Goal: Transaction & Acquisition: Book appointment/travel/reservation

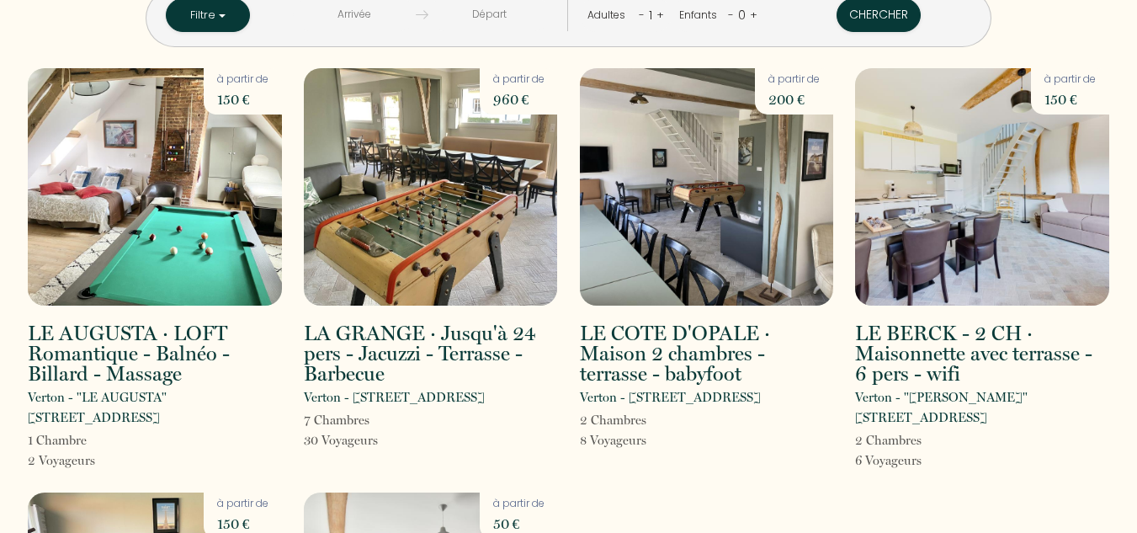
scroll to position [375, 0]
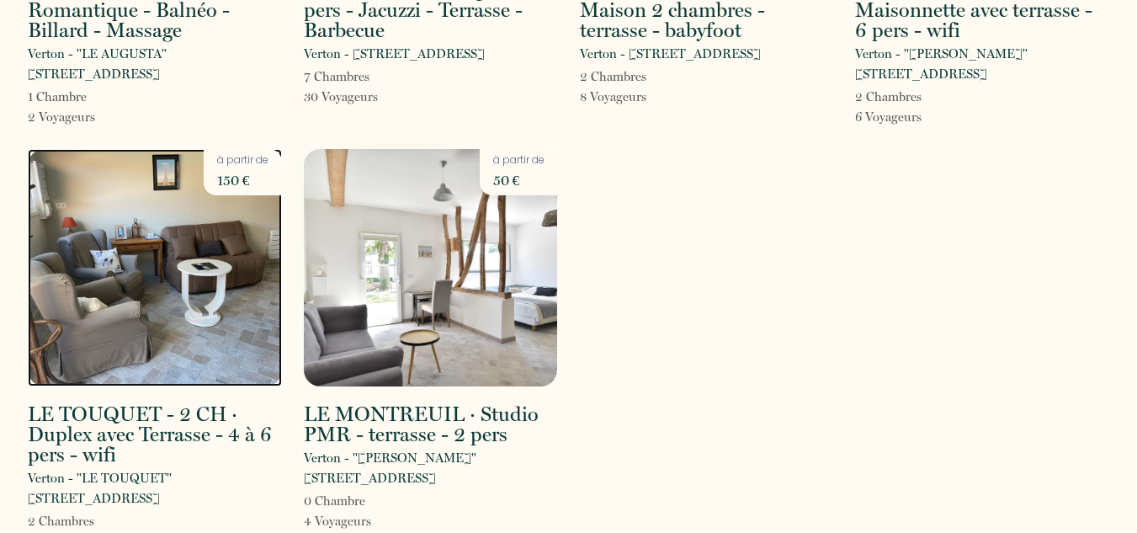
click at [184, 339] on img at bounding box center [155, 267] width 254 height 237
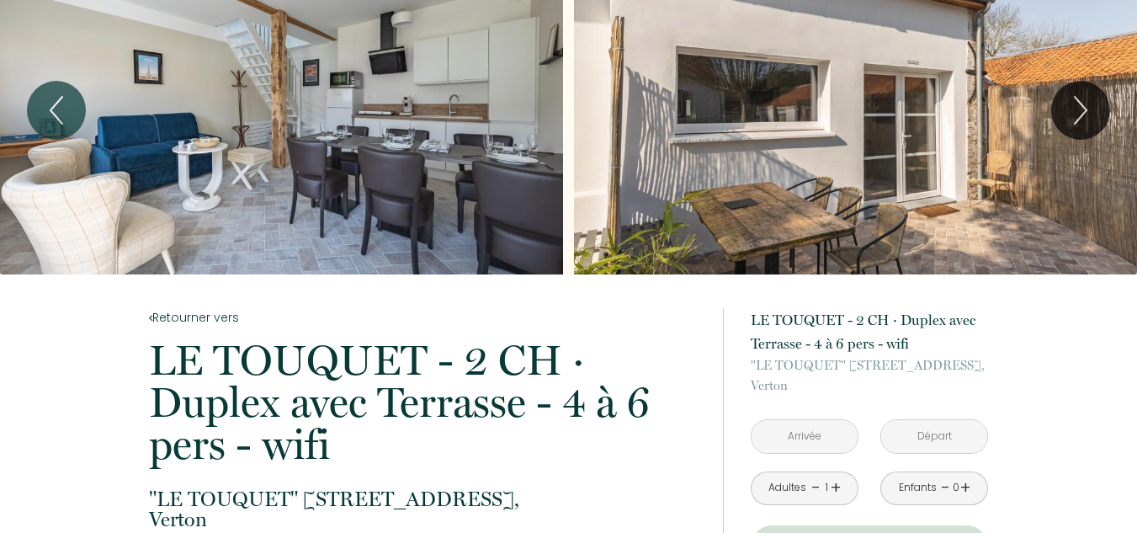
scroll to position [50, 0]
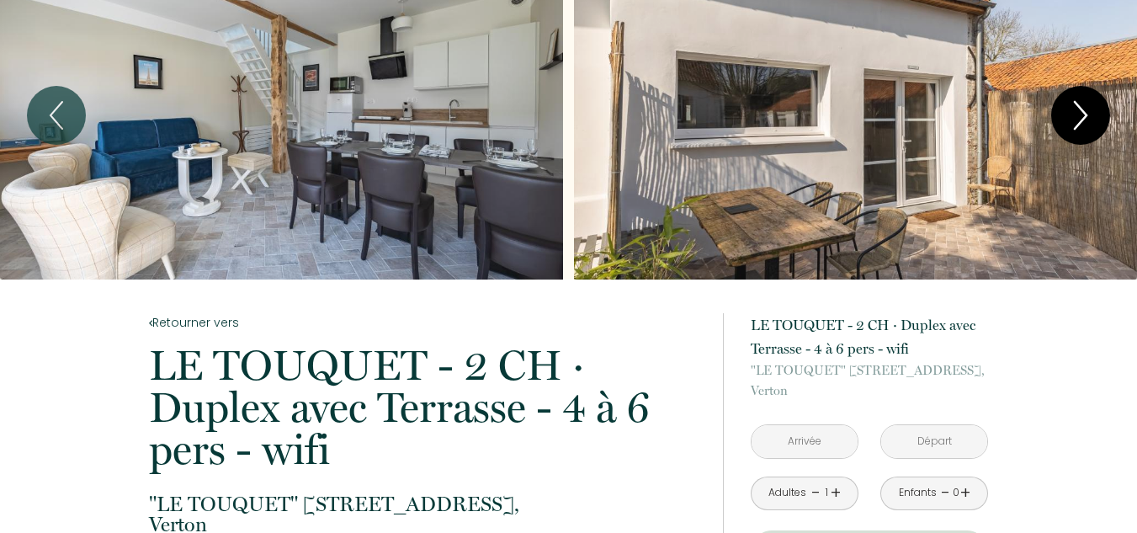
click at [1087, 101] on icon "Next" at bounding box center [1080, 115] width 35 height 50
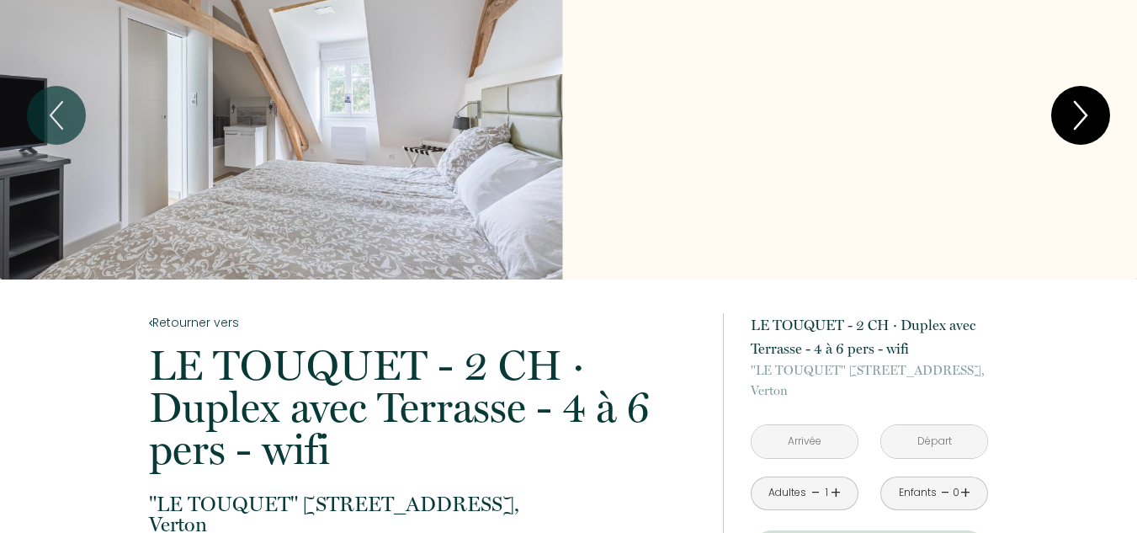
click at [1086, 102] on icon "Next" at bounding box center [1080, 115] width 35 height 50
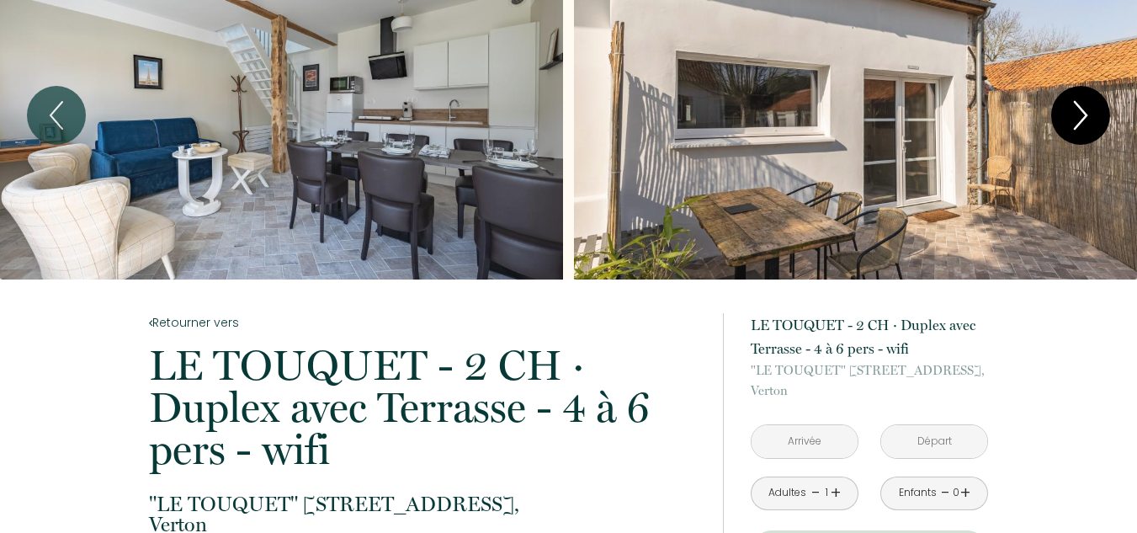
click at [1086, 102] on icon "Next" at bounding box center [1080, 115] width 35 height 50
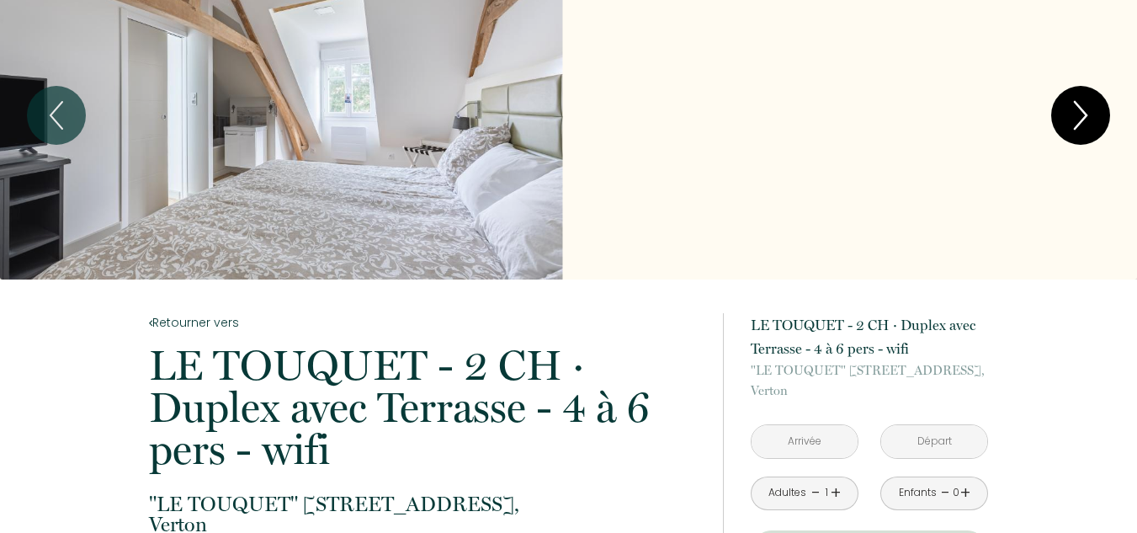
click at [1086, 102] on icon "Next" at bounding box center [1080, 115] width 35 height 50
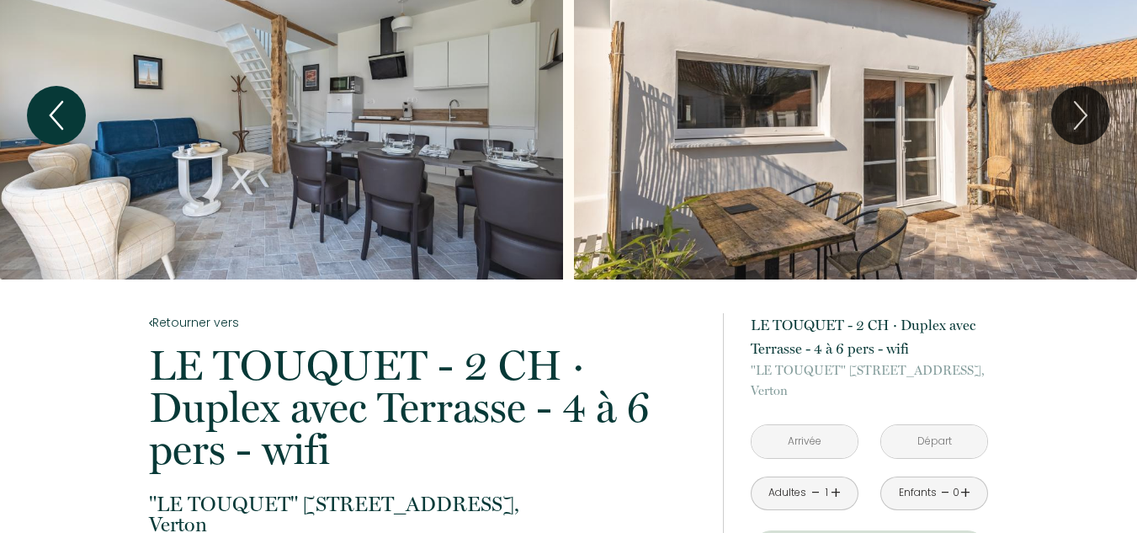
click at [62, 117] on icon "Previous" at bounding box center [56, 115] width 35 height 50
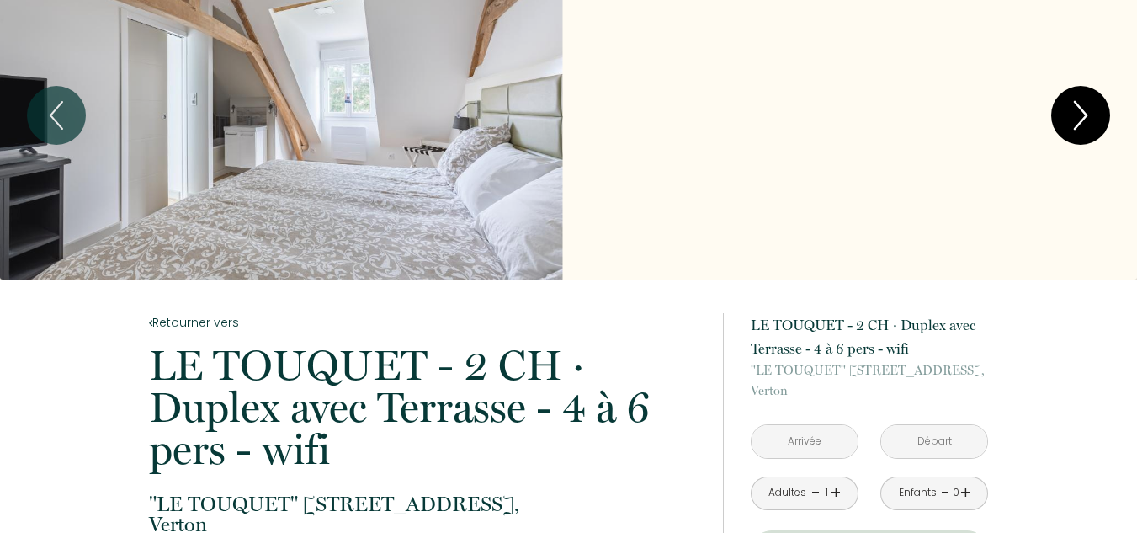
click at [1069, 108] on icon "Next" at bounding box center [1080, 115] width 35 height 50
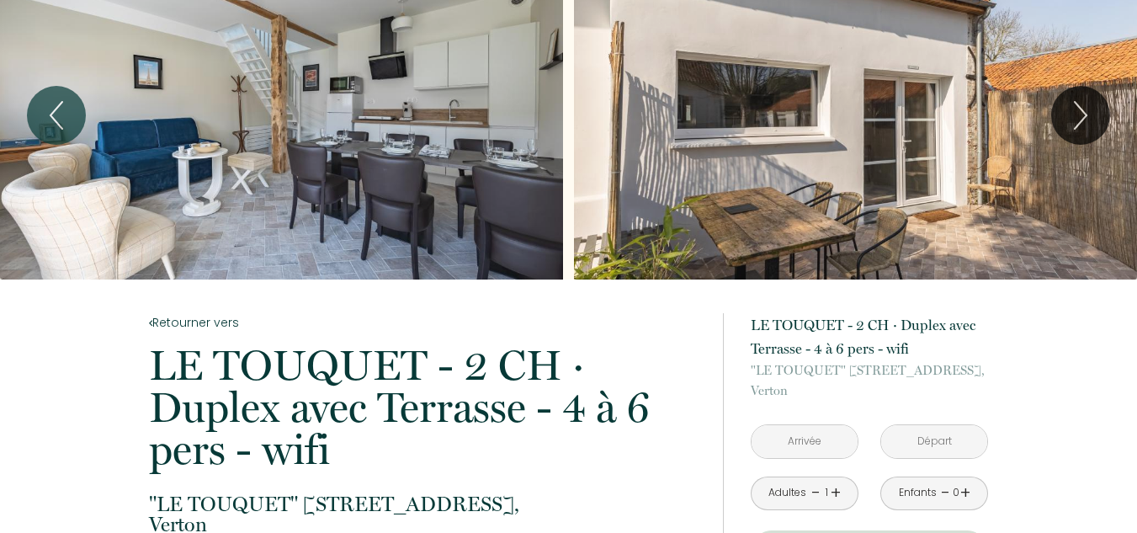
scroll to position [134, 0]
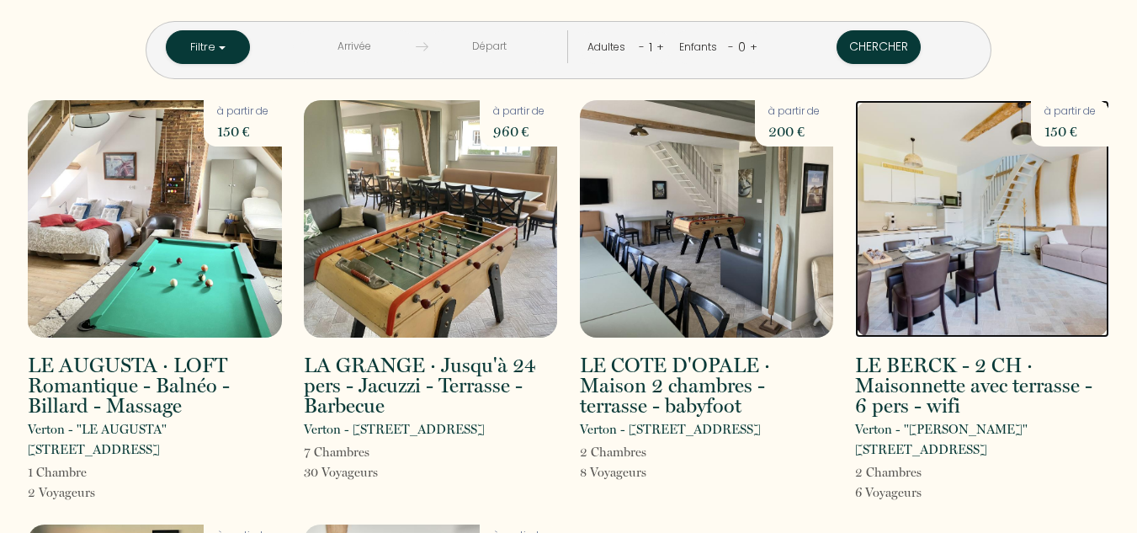
click at [1001, 262] on img at bounding box center [982, 218] width 254 height 237
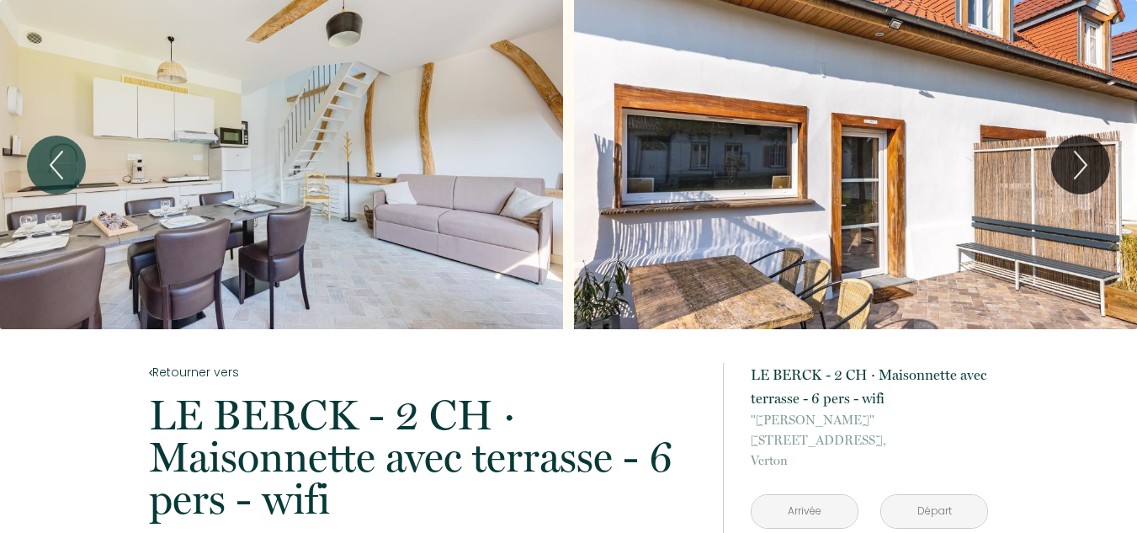
scroll to position [84, 0]
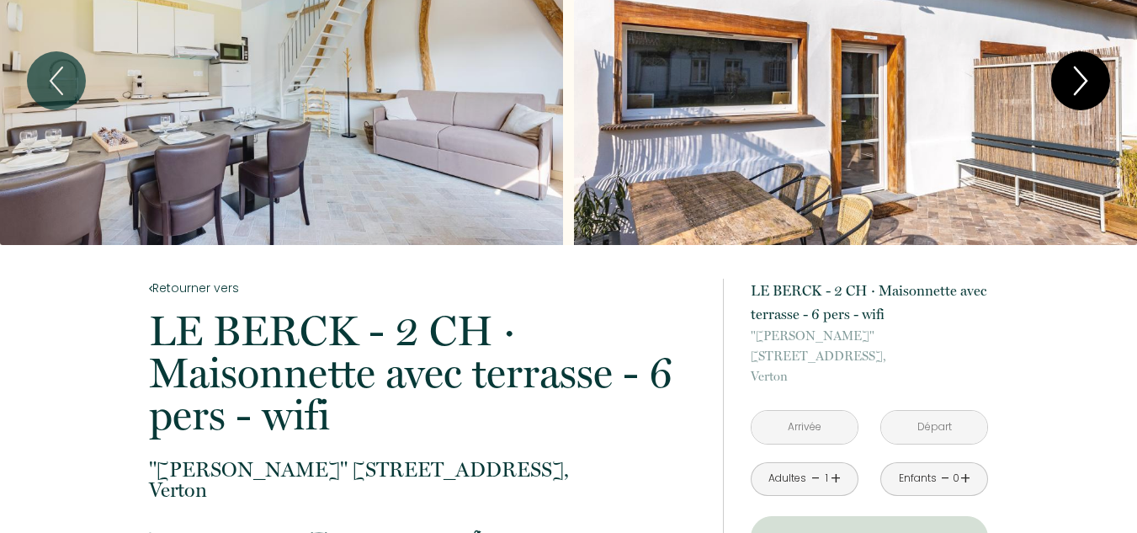
click at [1089, 83] on icon "Next" at bounding box center [1080, 81] width 35 height 50
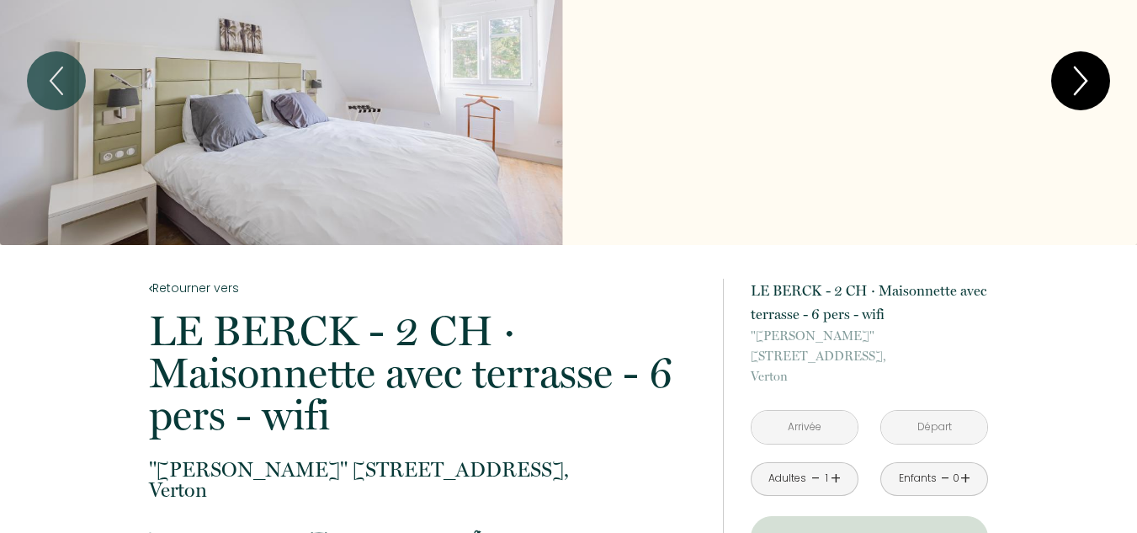
click at [1086, 83] on icon "Next" at bounding box center [1080, 81] width 35 height 50
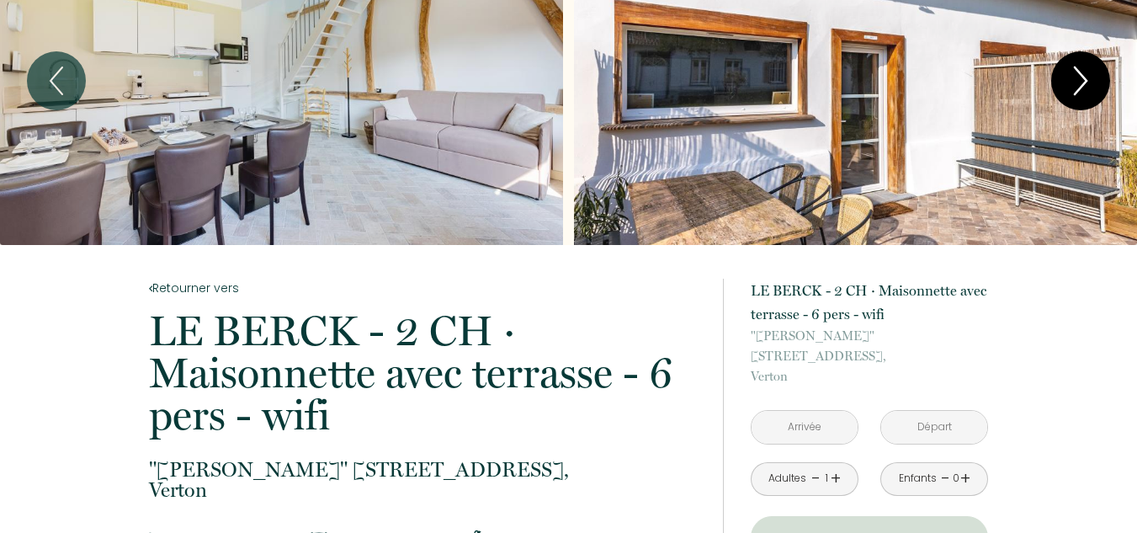
click at [1086, 83] on icon "Next" at bounding box center [1080, 81] width 35 height 50
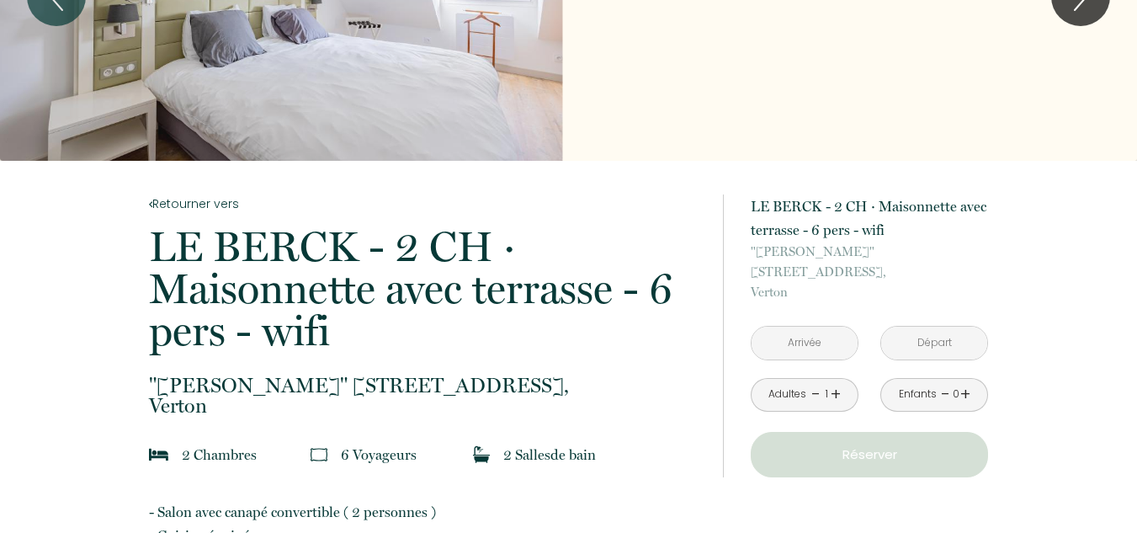
scroll to position [252, 0]
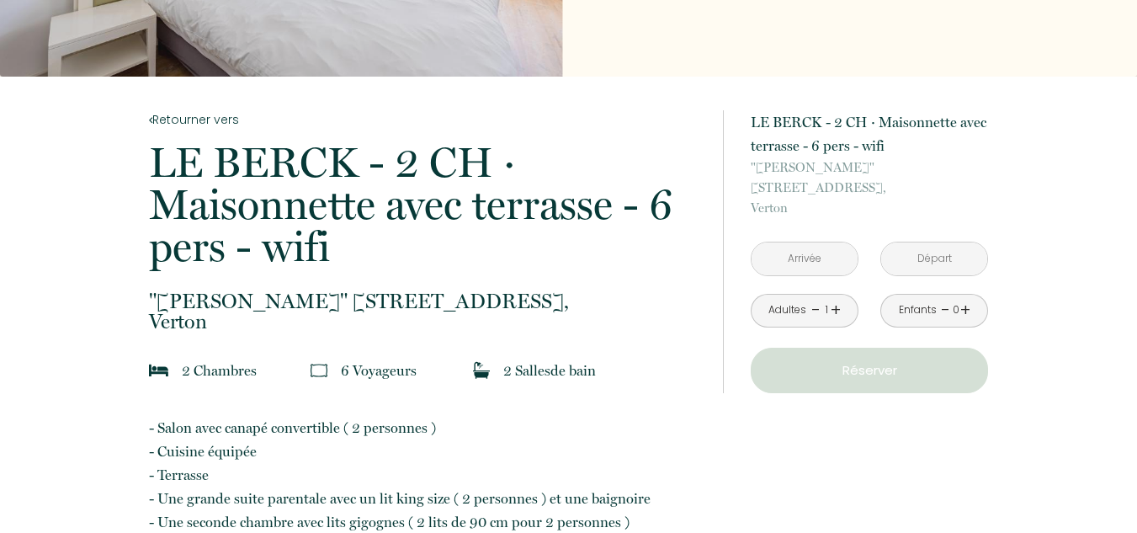
click at [815, 242] on input "text" at bounding box center [804, 258] width 106 height 33
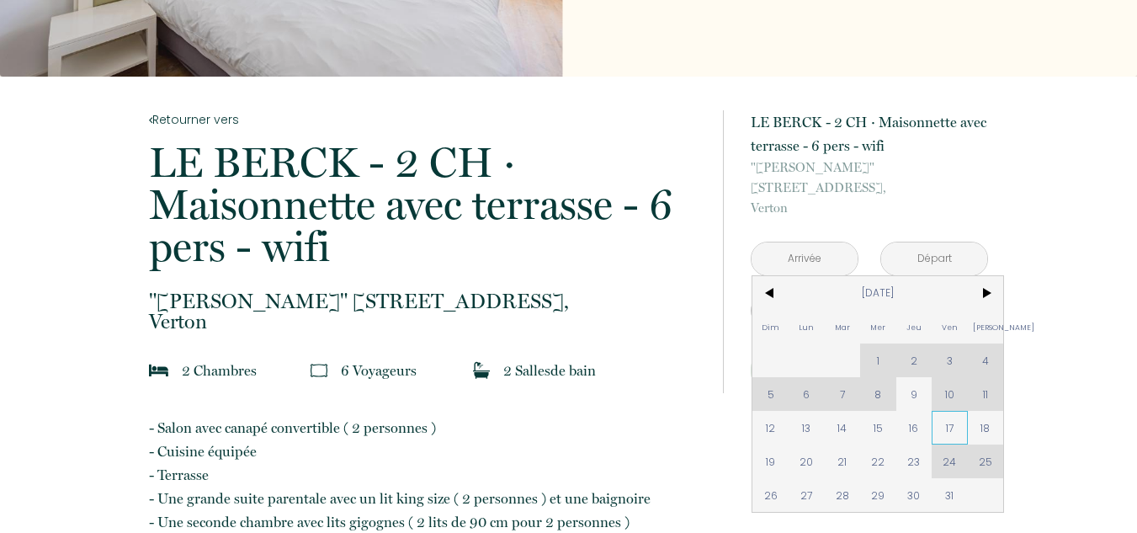
click at [952, 411] on span "17" at bounding box center [950, 428] width 36 height 34
type input "Ven [DATE]"
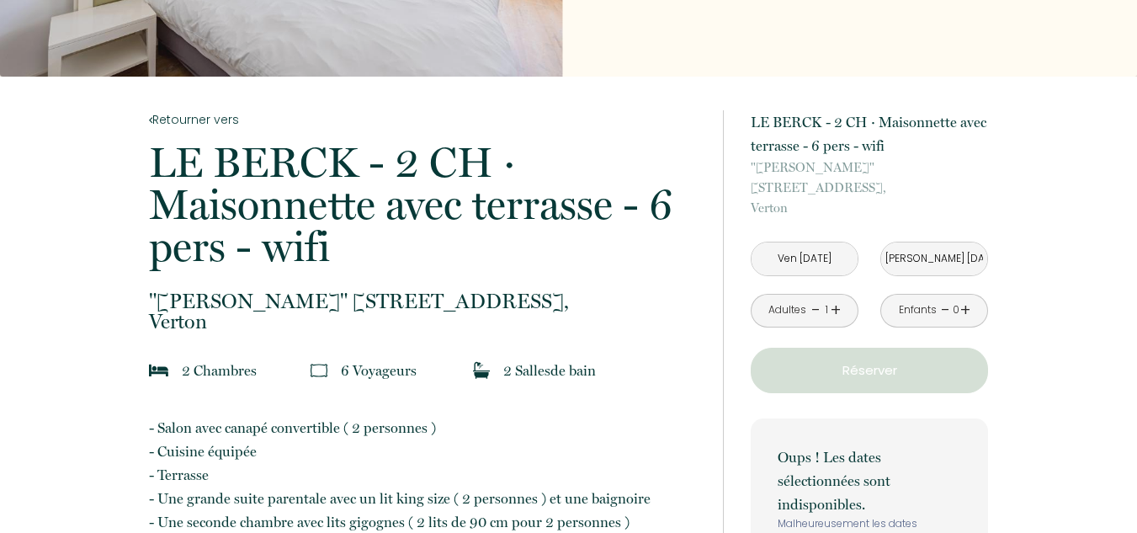
scroll to position [421, 0]
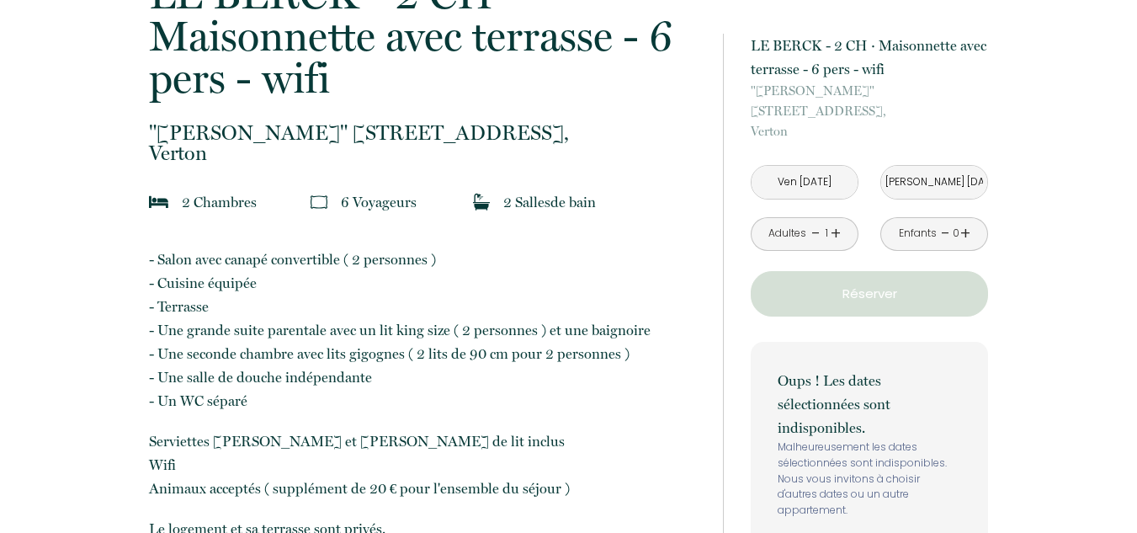
click at [934, 166] on input "[PERSON_NAME] [DATE]" at bounding box center [934, 182] width 106 height 33
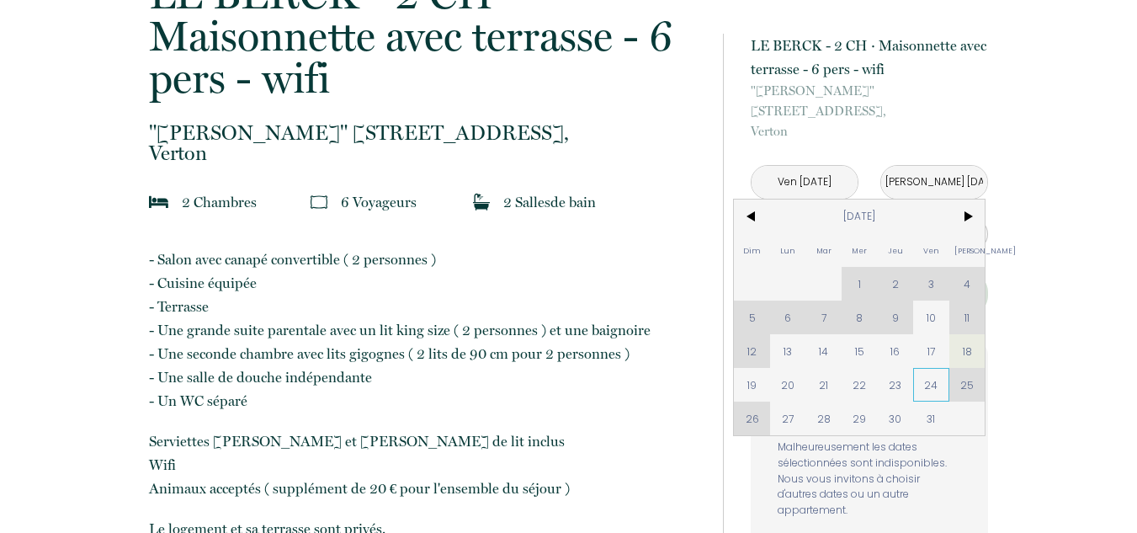
click at [949, 368] on span "24" at bounding box center [931, 385] width 36 height 34
type input "Ven [DATE]"
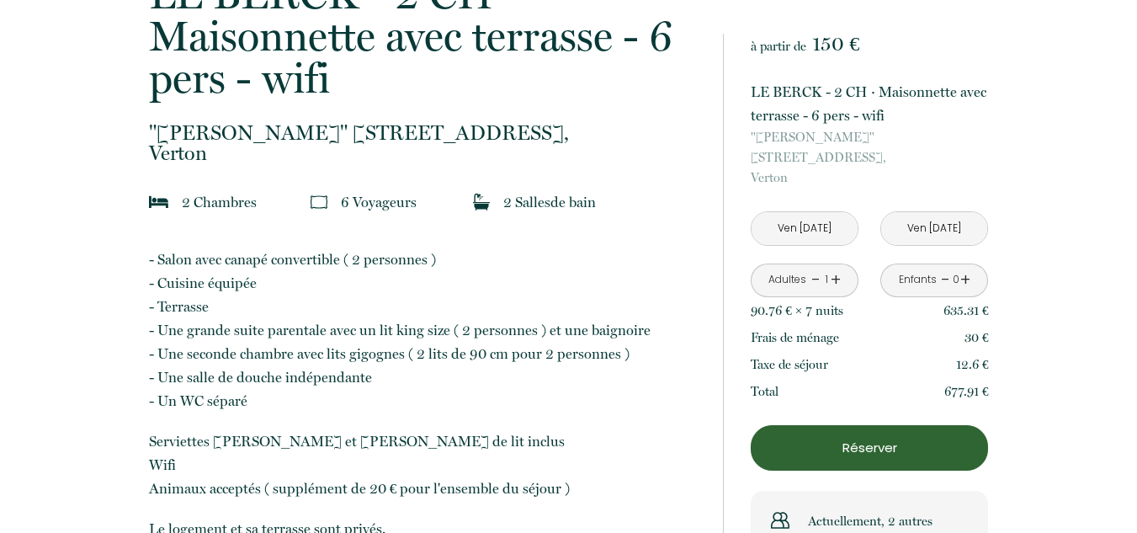
click at [836, 267] on link "+" at bounding box center [836, 280] width 10 height 26
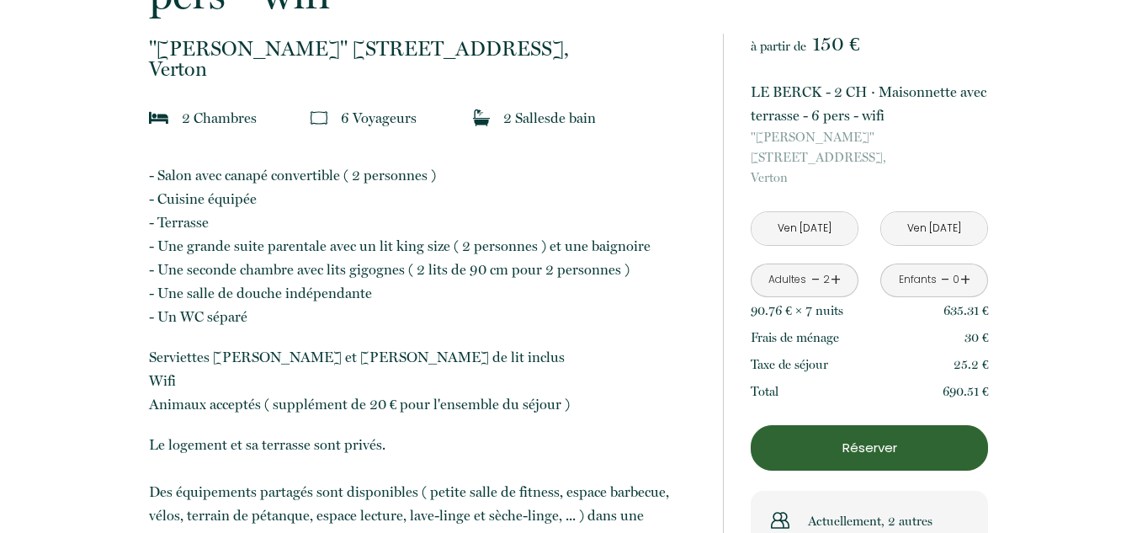
click at [871, 438] on p "Réserver" at bounding box center [870, 448] width 226 height 20
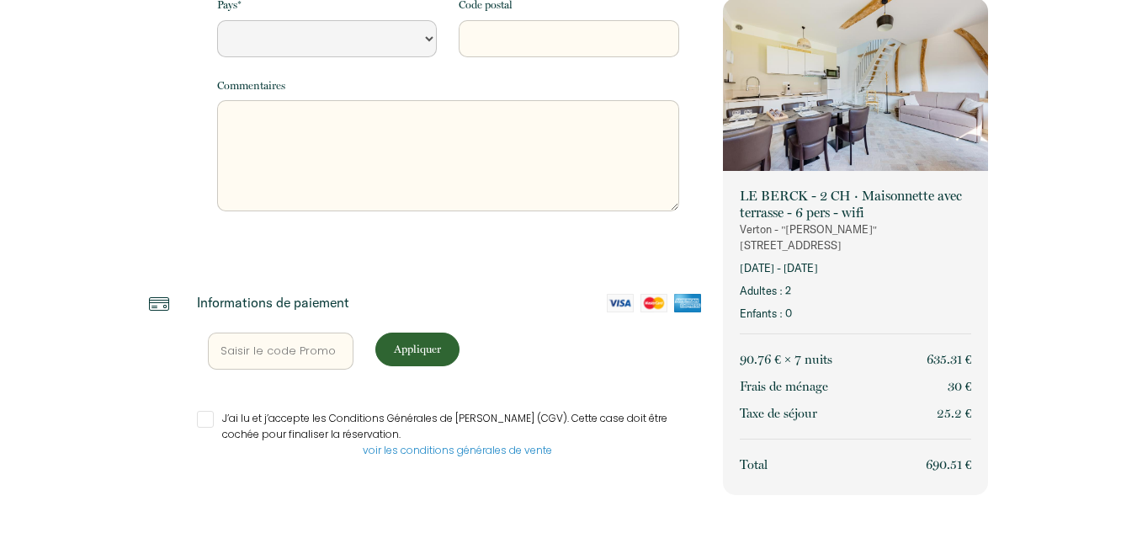
select select "Default select example"
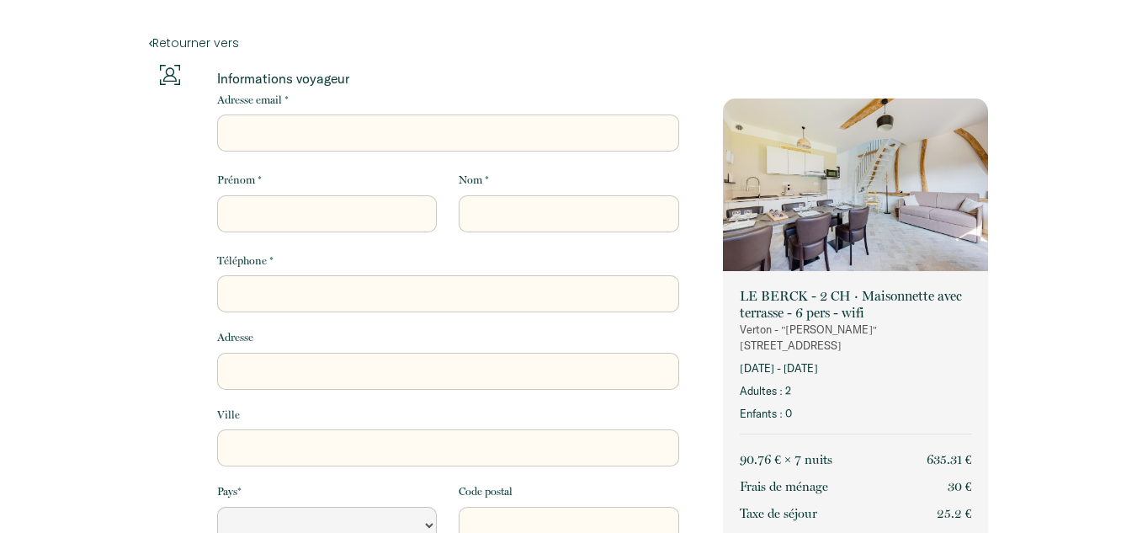
click at [402, 125] on input "Adresse email *" at bounding box center [448, 132] width 462 height 37
type input "[EMAIL_ADDRESS][DOMAIN_NAME]"
type input "Coos"
type input "de Smalen"
type input "6288846537"
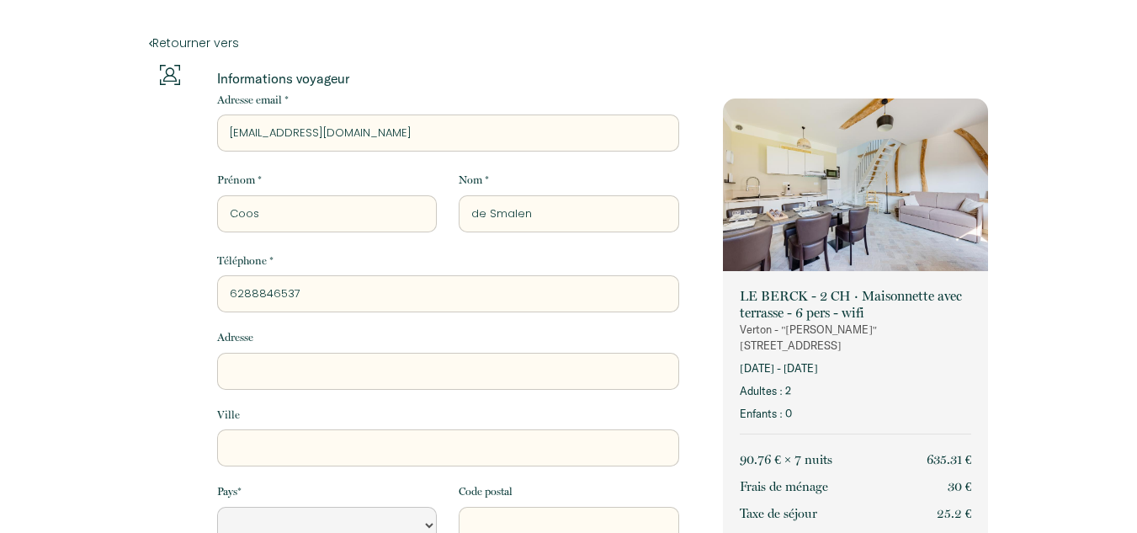
type input "Steenen [PERSON_NAME] 7"
type input "Diemen"
select select "NL"
type input "1111TC"
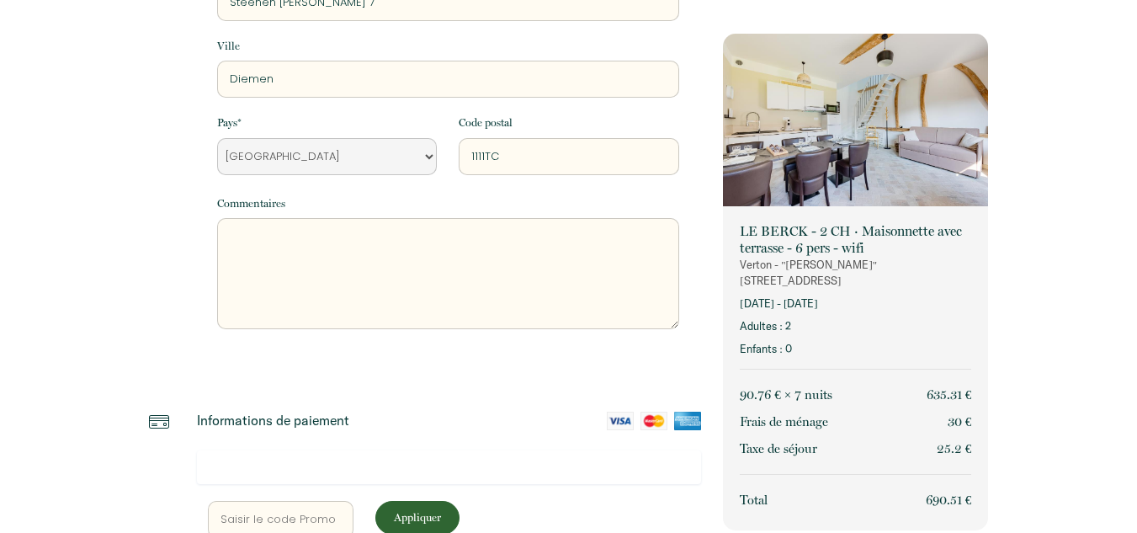
scroll to position [537, 0]
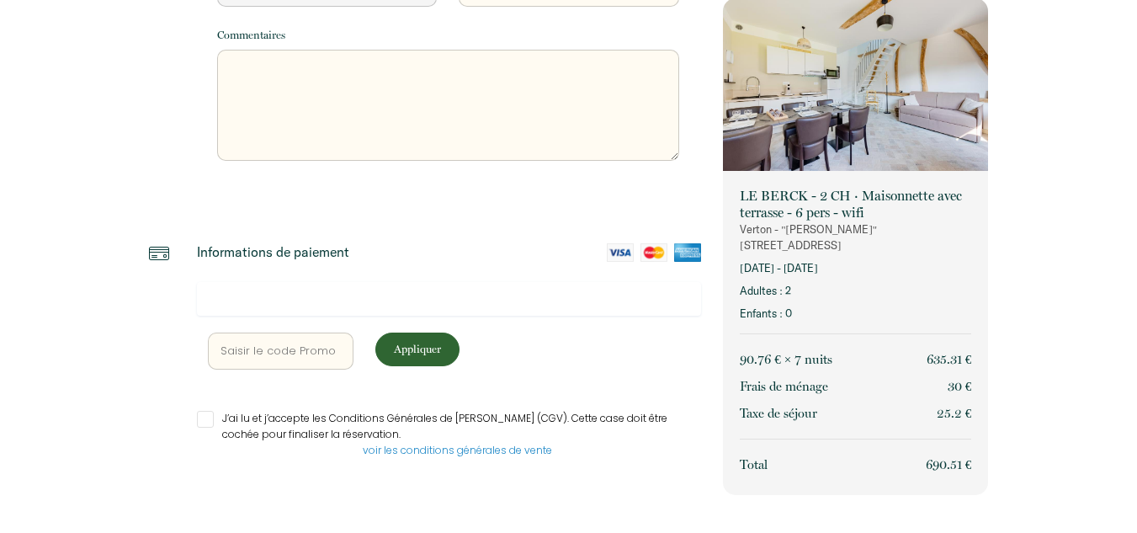
click at [207, 422] on input "J’ai lu et j’accepte les Conditions Générales de [PERSON_NAME] (CGV). Cette cas…" at bounding box center [449, 419] width 505 height 17
checkbox input "true"
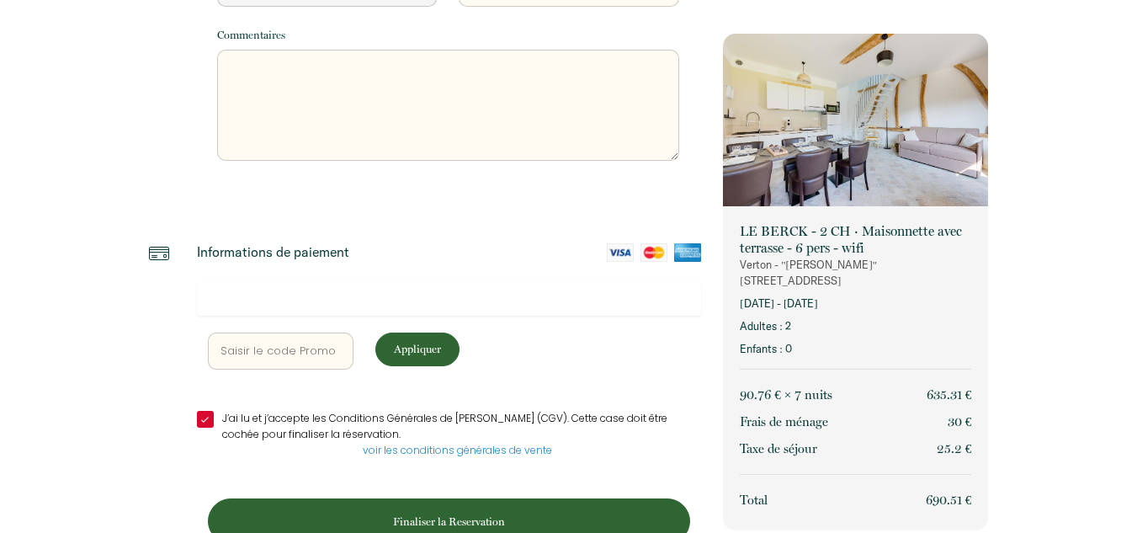
scroll to position [581, 0]
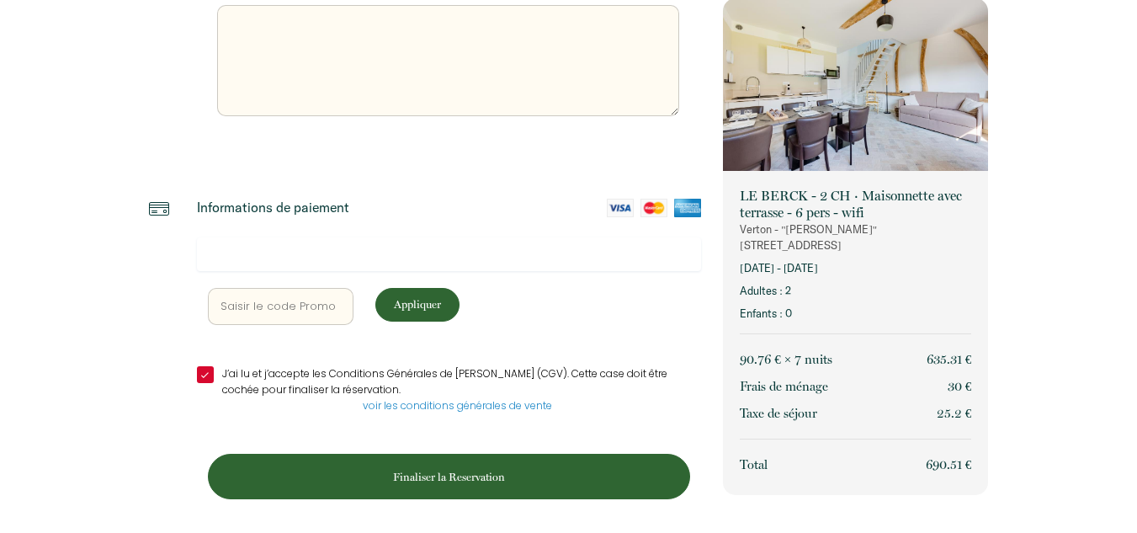
click at [445, 470] on p "Finaliser la Reservation" at bounding box center [449, 477] width 470 height 16
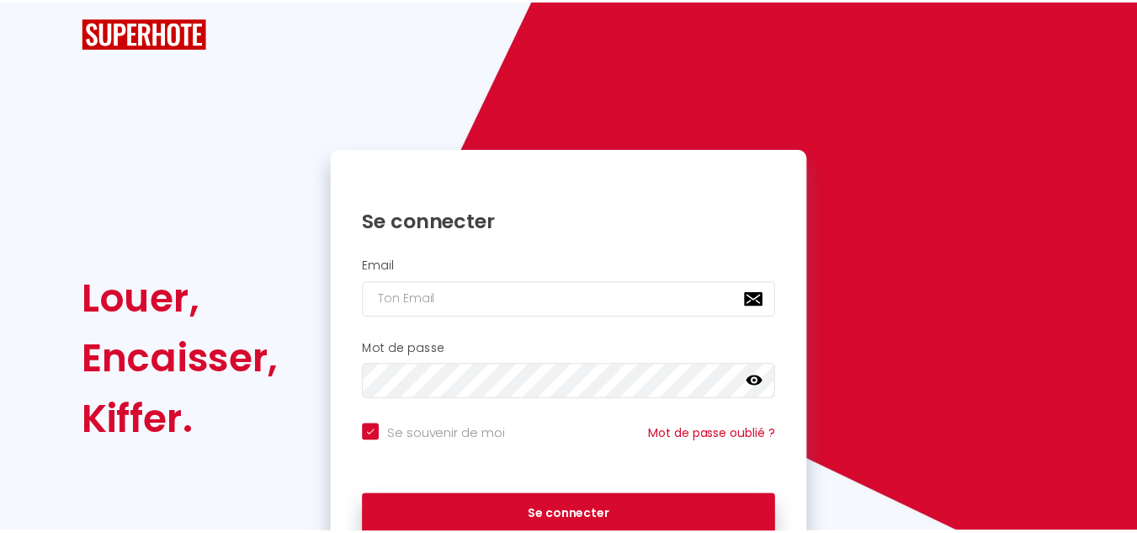
scroll to position [0, 0]
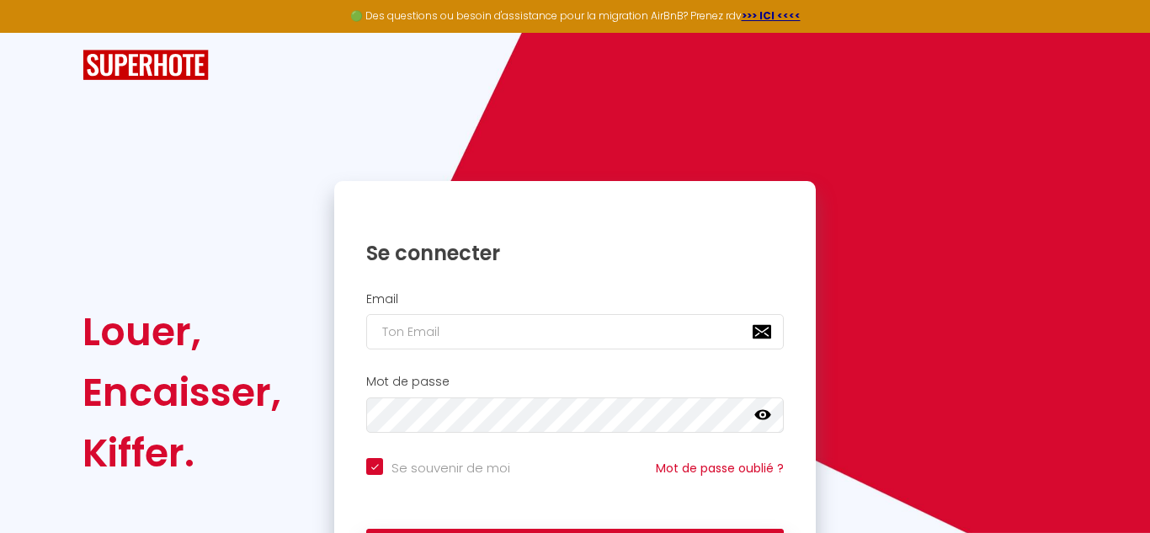
checkbox input "true"
